Goal: Task Accomplishment & Management: Use online tool/utility

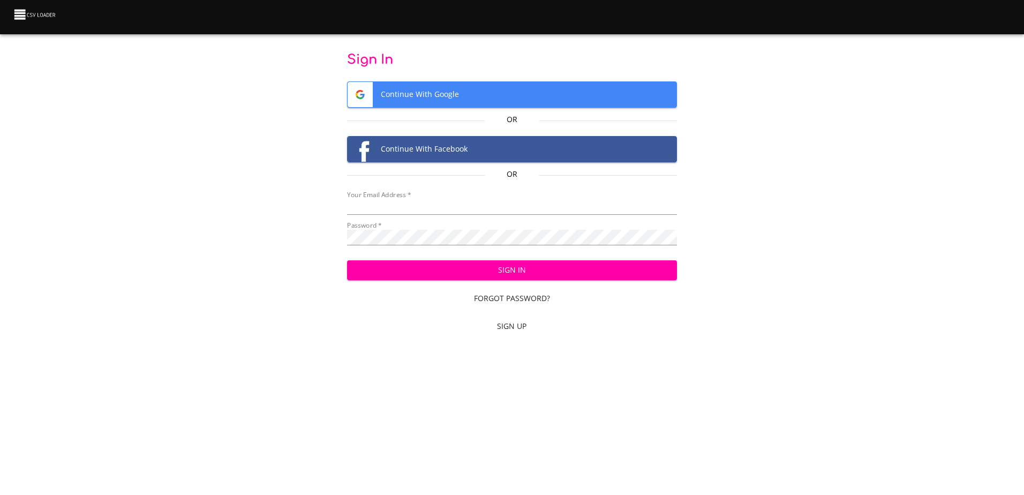
type input "mammothequipment10@gmail.com"
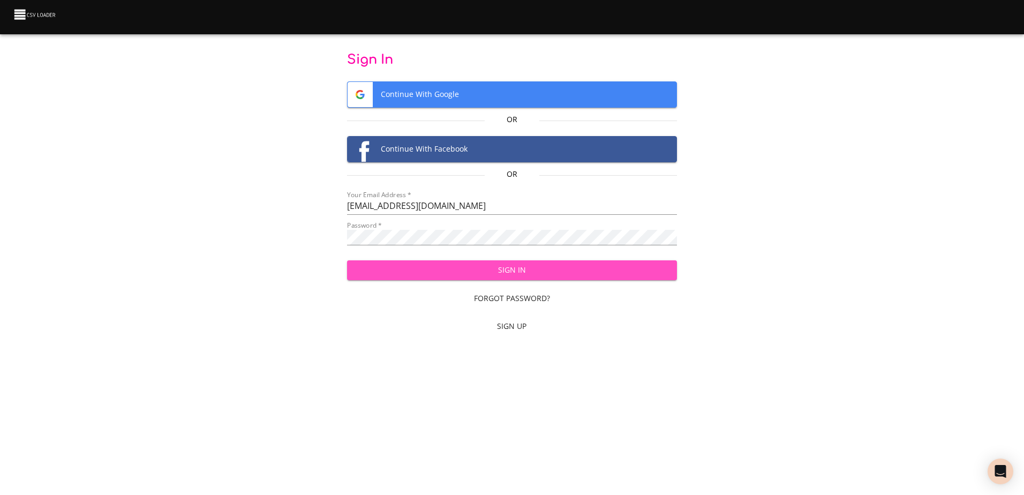
click at [567, 271] on span "Sign In" at bounding box center [511, 269] width 313 height 13
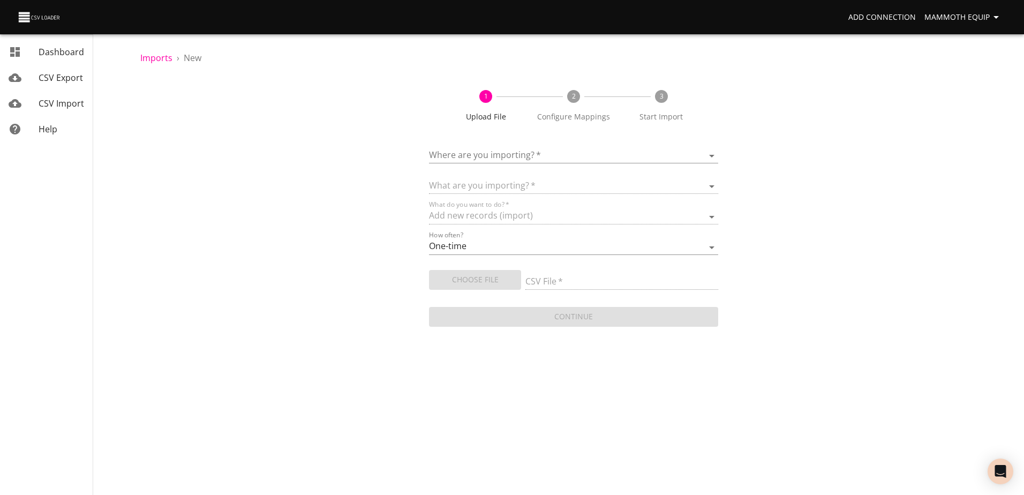
click at [710, 154] on body "Add Connection Mammoth Equip Dashboard CSV Export CSV Import Help Imports › New…" at bounding box center [512, 247] width 1024 height 495
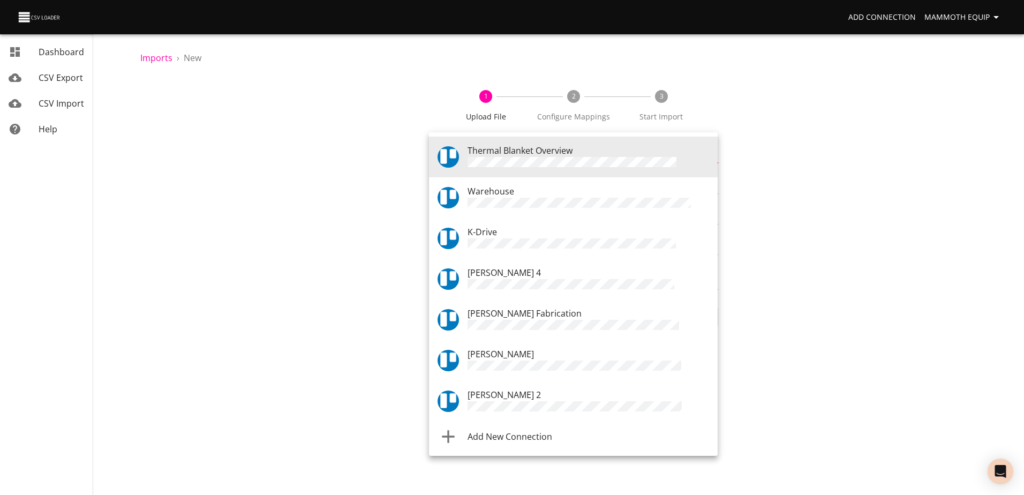
click at [569, 191] on div "Warehouse" at bounding box center [587, 198] width 241 height 26
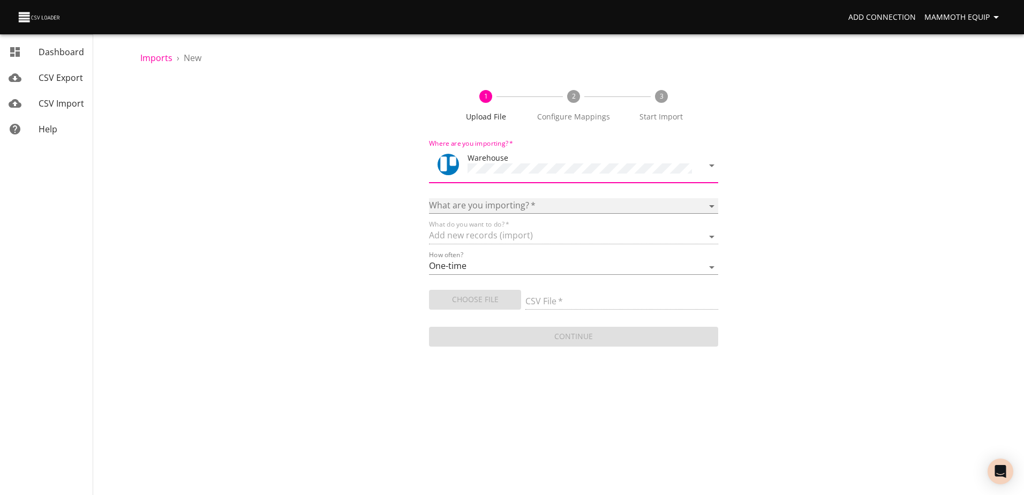
click at [711, 201] on select "Boards Cards Checkitems Checklists" at bounding box center [573, 206] width 289 height 16
select select "cards"
click at [429, 198] on select "Boards Cards Checkitems Checklists" at bounding box center [573, 206] width 289 height 16
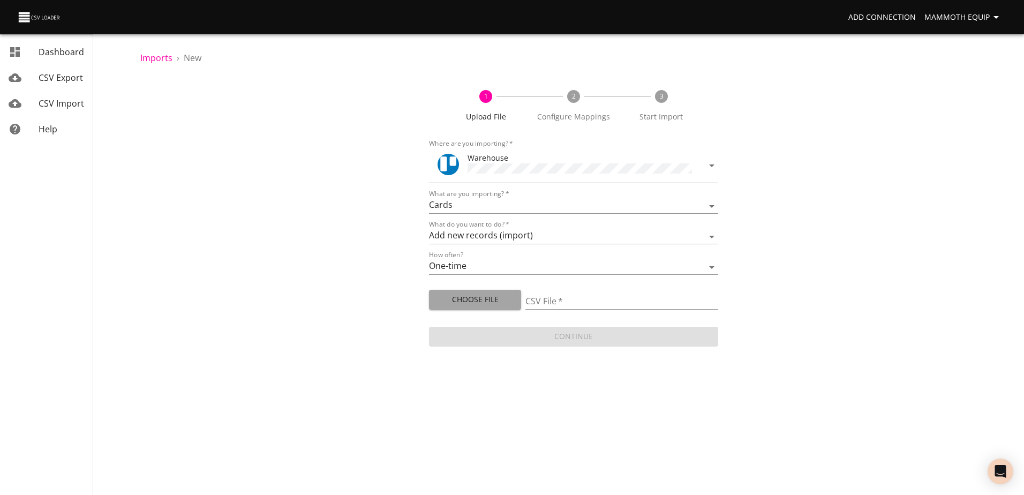
click at [465, 293] on span "Choose File" at bounding box center [474, 299] width 75 height 13
type input "Import1.xlsx"
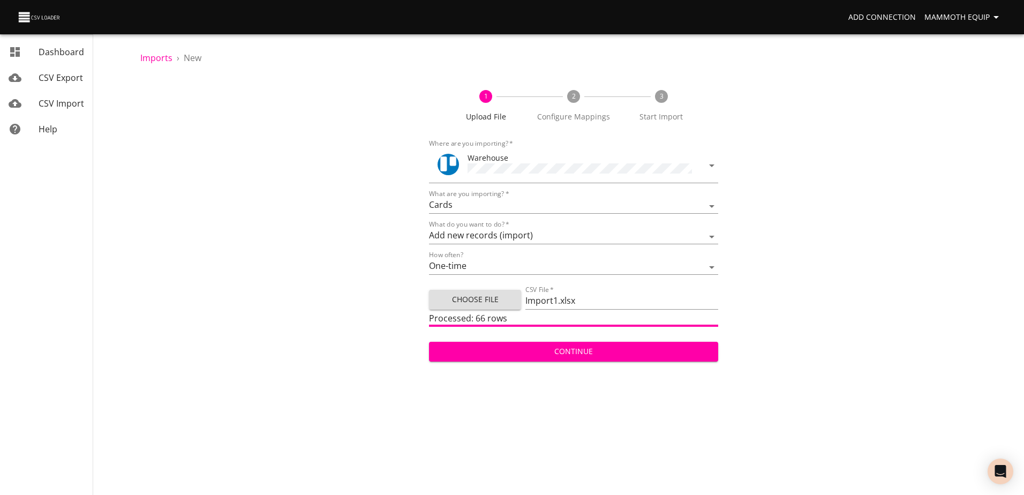
click at [579, 352] on span "Continue" at bounding box center [572, 351] width 271 height 13
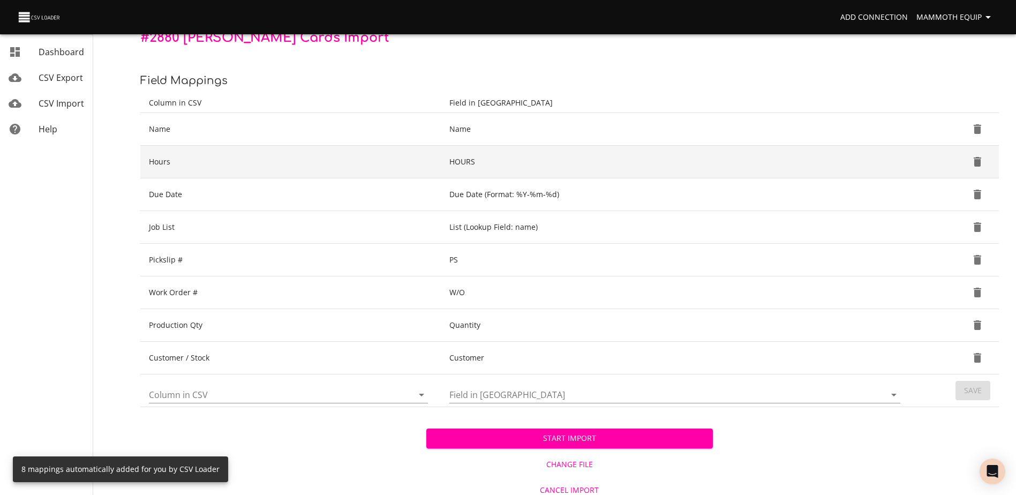
scroll to position [113, 0]
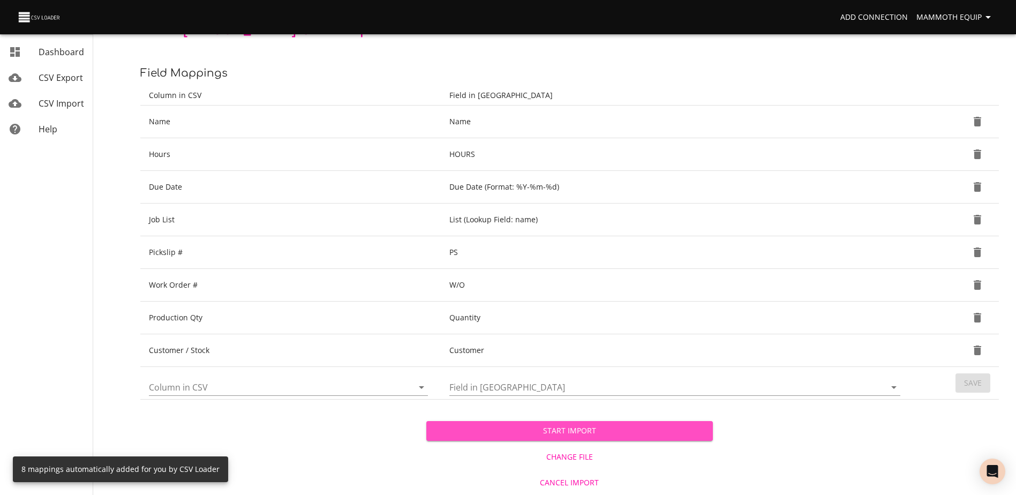
click at [504, 425] on span "Start Import" at bounding box center [569, 430] width 269 height 13
